Goal: Information Seeking & Learning: Learn about a topic

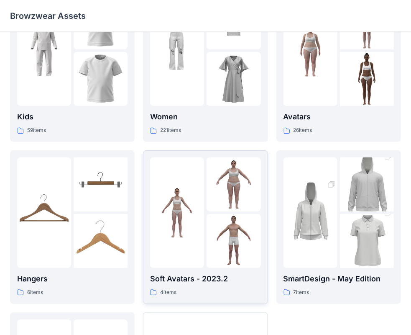
scroll to position [40, 0]
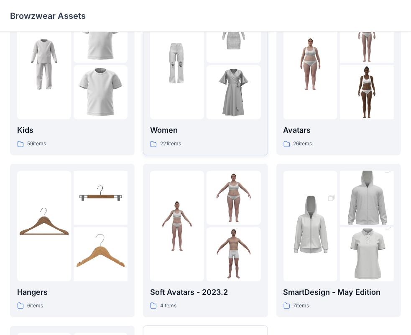
click at [194, 130] on p "Women" at bounding box center [205, 130] width 110 height 12
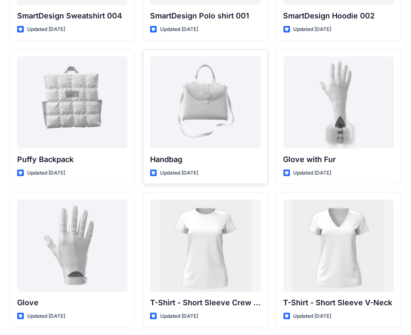
scroll to position [6392, 0]
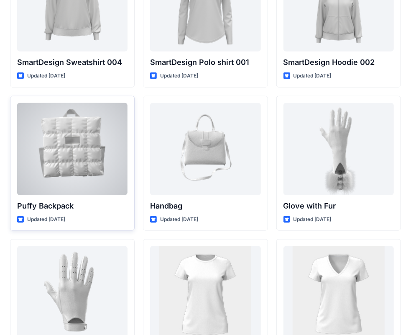
click at [69, 156] on div at bounding box center [72, 149] width 110 height 92
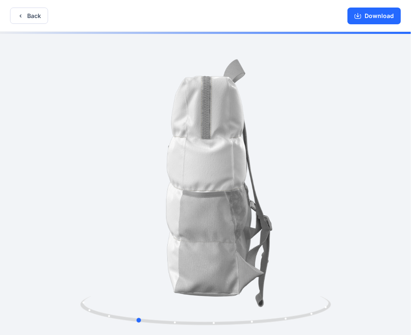
drag, startPoint x: 294, startPoint y: 222, endPoint x: 229, endPoint y: 222, distance: 64.8
click at [229, 222] on div at bounding box center [205, 184] width 411 height 304
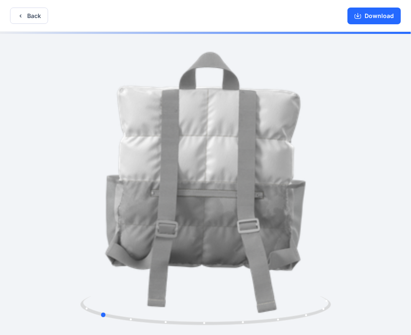
drag, startPoint x: 272, startPoint y: 222, endPoint x: 235, endPoint y: 222, distance: 36.8
click at [235, 222] on div at bounding box center [205, 184] width 411 height 304
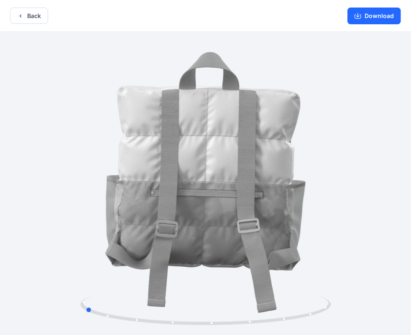
drag, startPoint x: 275, startPoint y: 217, endPoint x: 254, endPoint y: 217, distance: 20.9
click at [254, 217] on div at bounding box center [205, 184] width 411 height 304
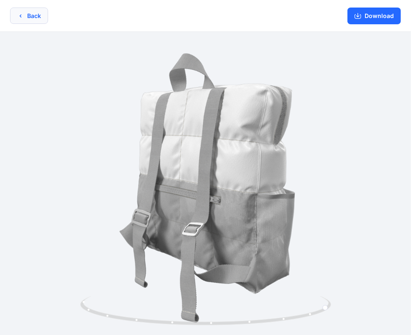
click at [27, 13] on button "Back" at bounding box center [29, 16] width 38 height 16
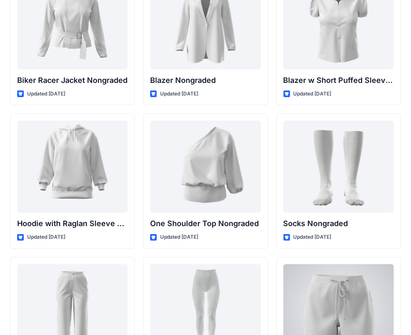
scroll to position [8657, 0]
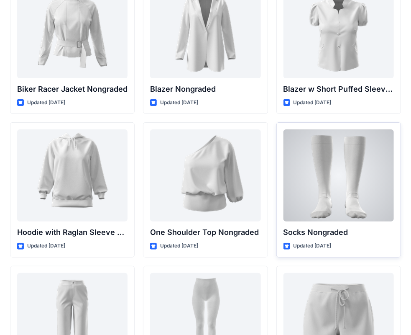
click at [353, 160] on div at bounding box center [339, 175] width 110 height 92
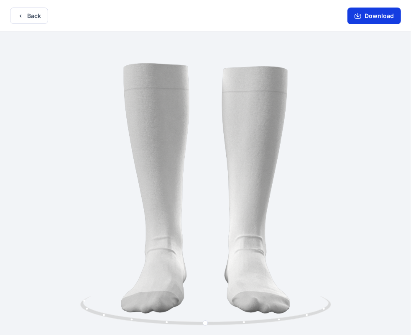
click at [361, 17] on icon "button" at bounding box center [358, 16] width 7 height 7
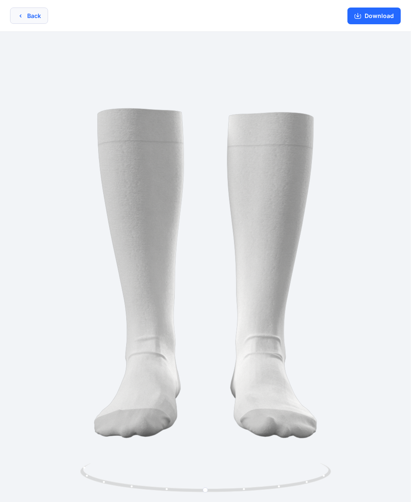
click at [20, 14] on icon "button" at bounding box center [20, 16] width 7 height 7
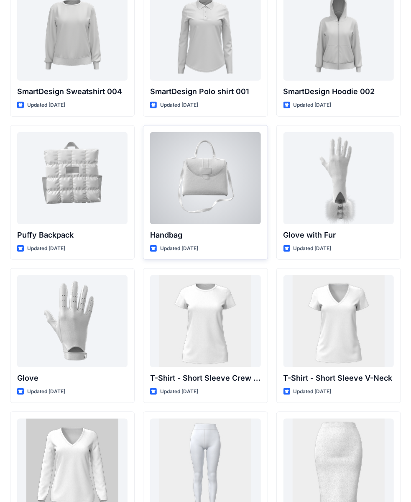
scroll to position [6363, 0]
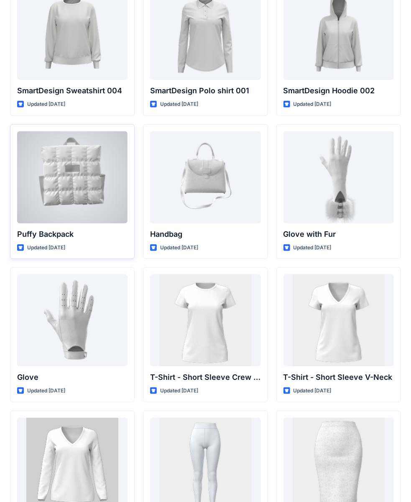
click at [69, 166] on div at bounding box center [72, 177] width 110 height 92
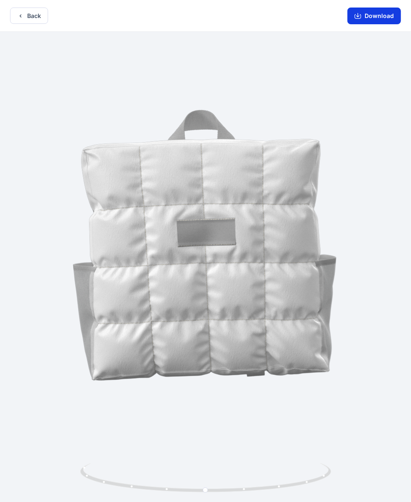
click at [385, 20] on button "Download" at bounding box center [374, 16] width 54 height 17
